Goal: Check status

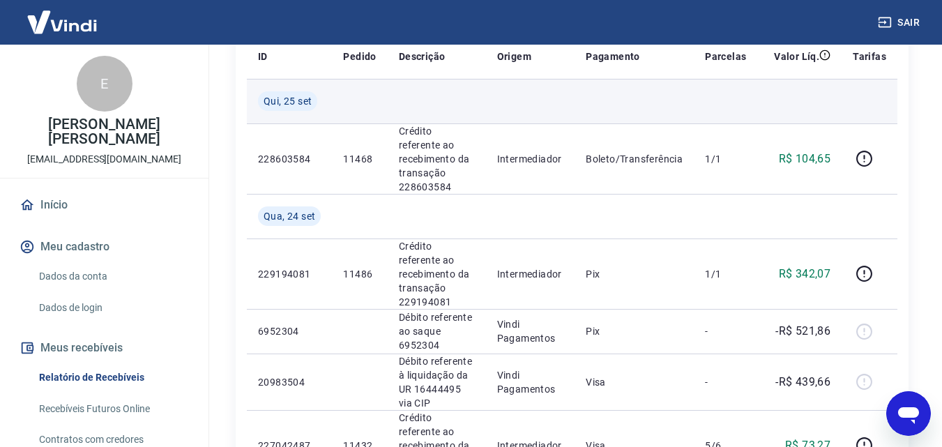
scroll to position [209, 0]
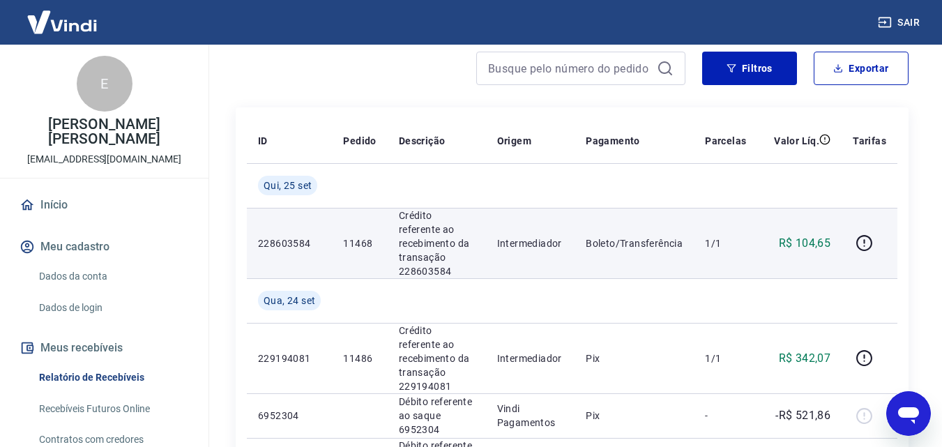
scroll to position [139, 0]
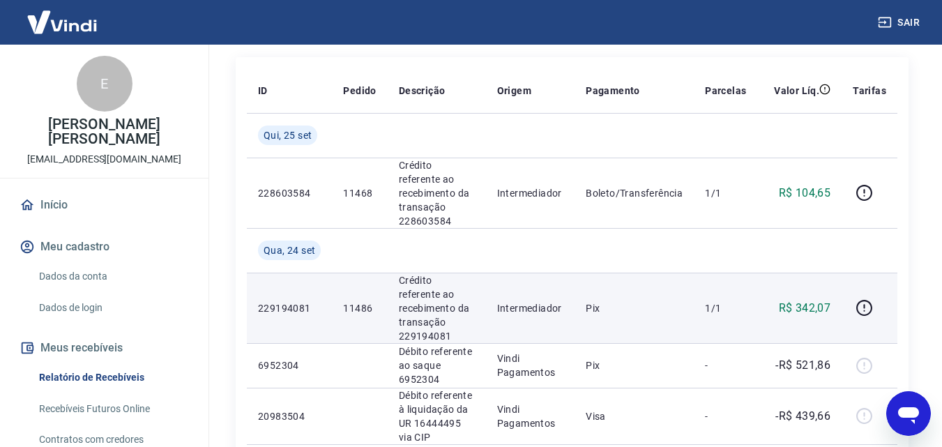
scroll to position [139, 0]
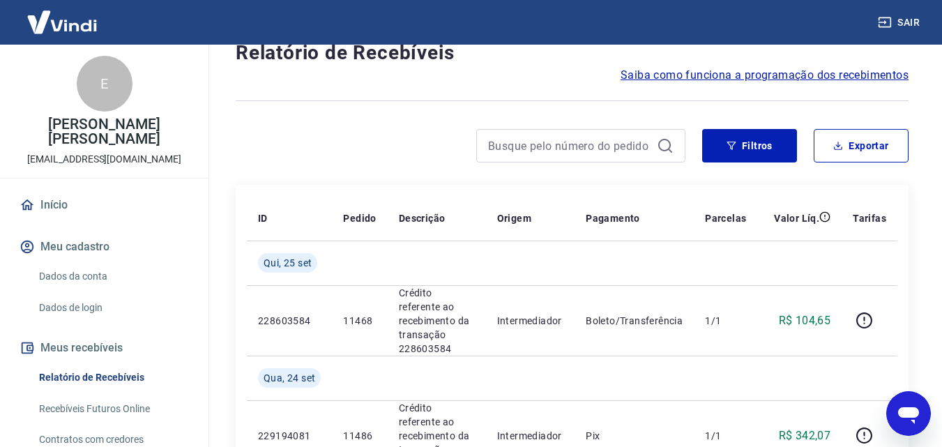
scroll to position [70, 0]
